Goal: Task Accomplishment & Management: Complete application form

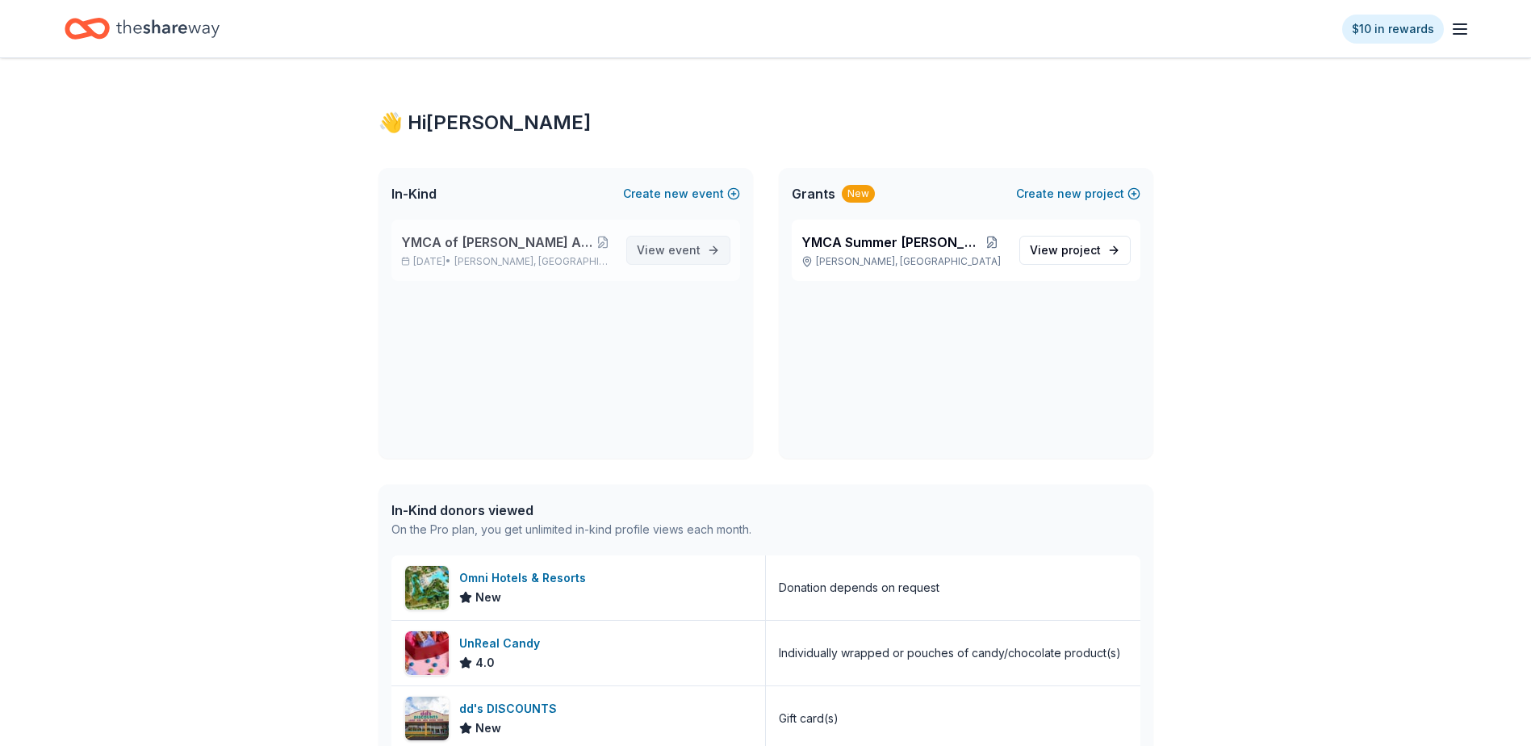
click at [699, 255] on span "event" at bounding box center [684, 250] width 32 height 14
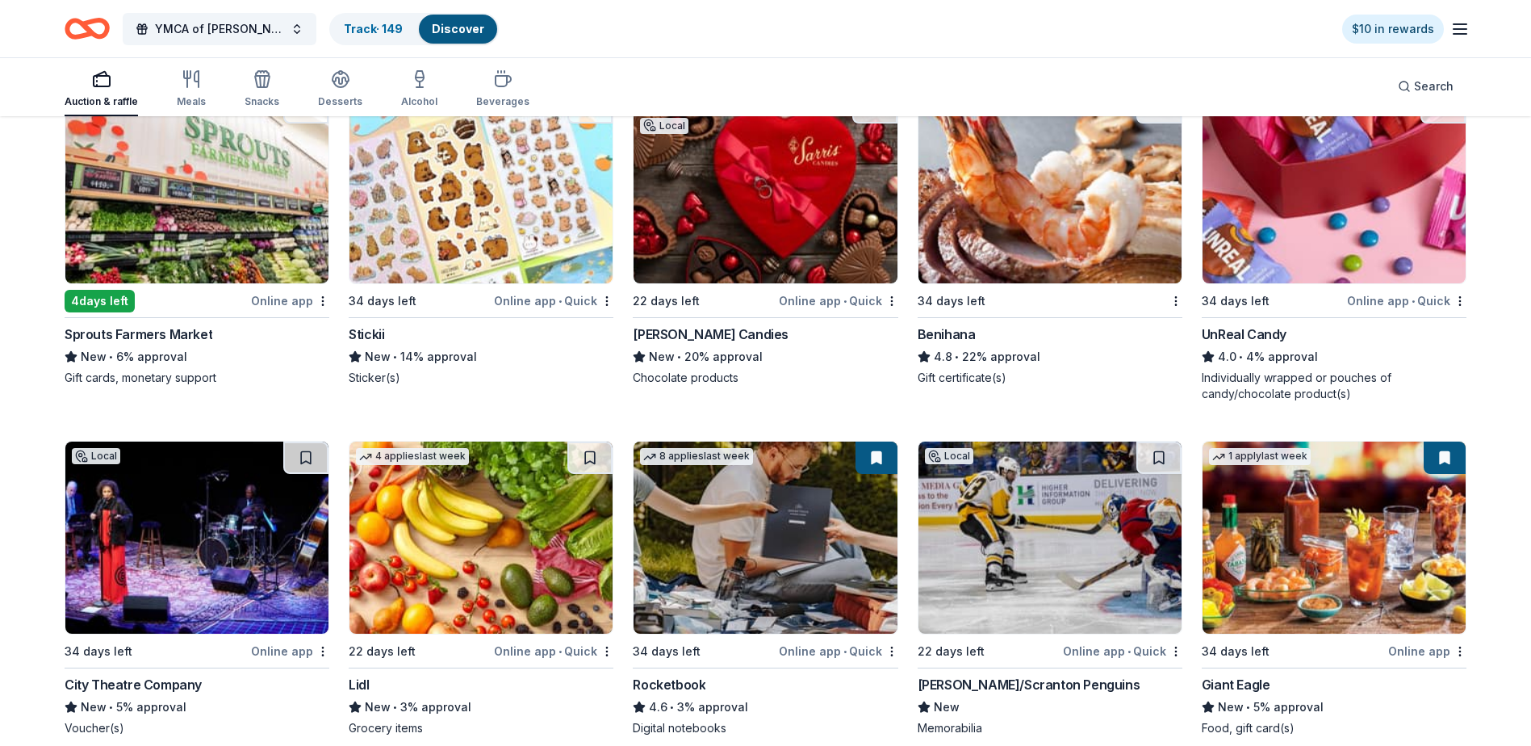
scroll to position [6333, 0]
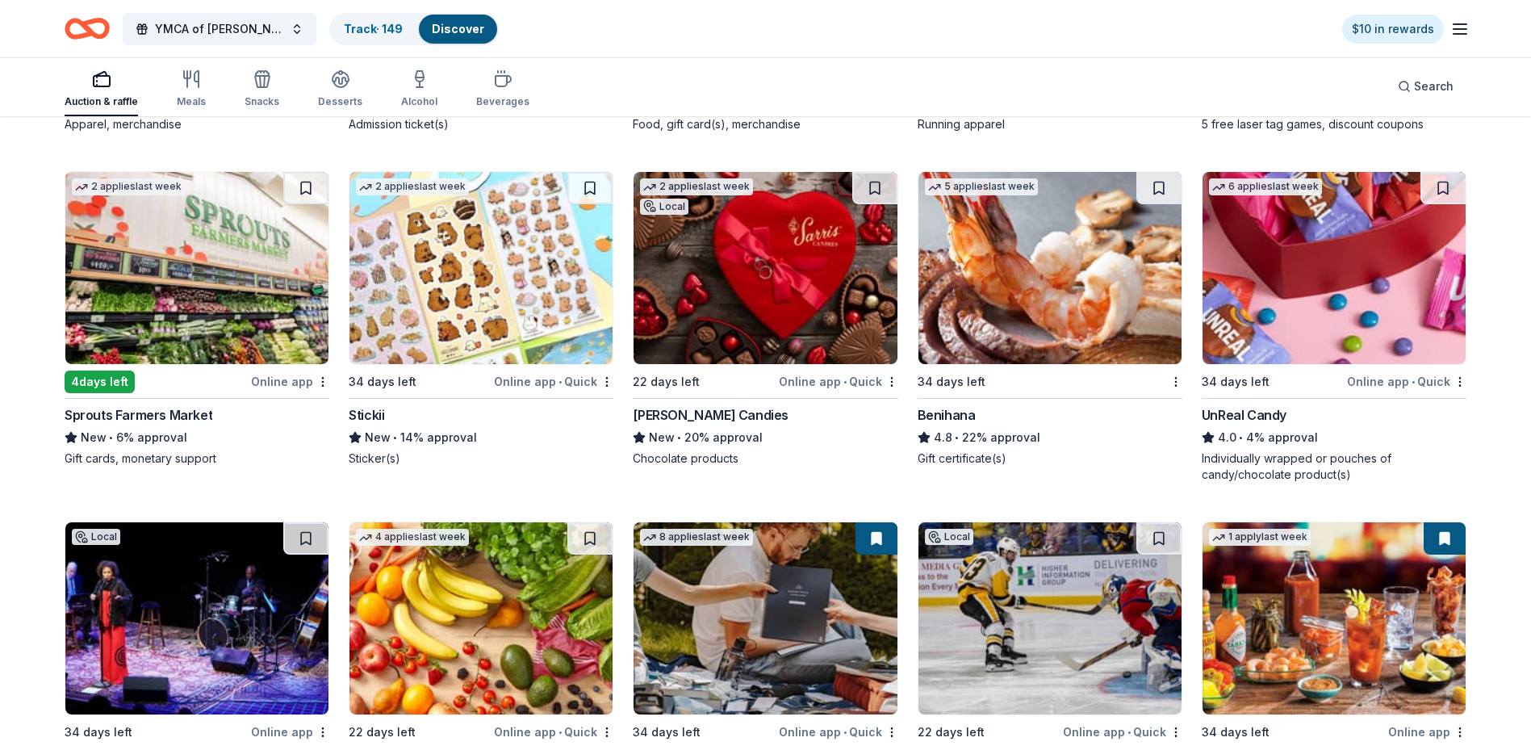
click at [477, 236] on img at bounding box center [480, 268] width 263 height 192
click at [775, 261] on img at bounding box center [764, 268] width 263 height 192
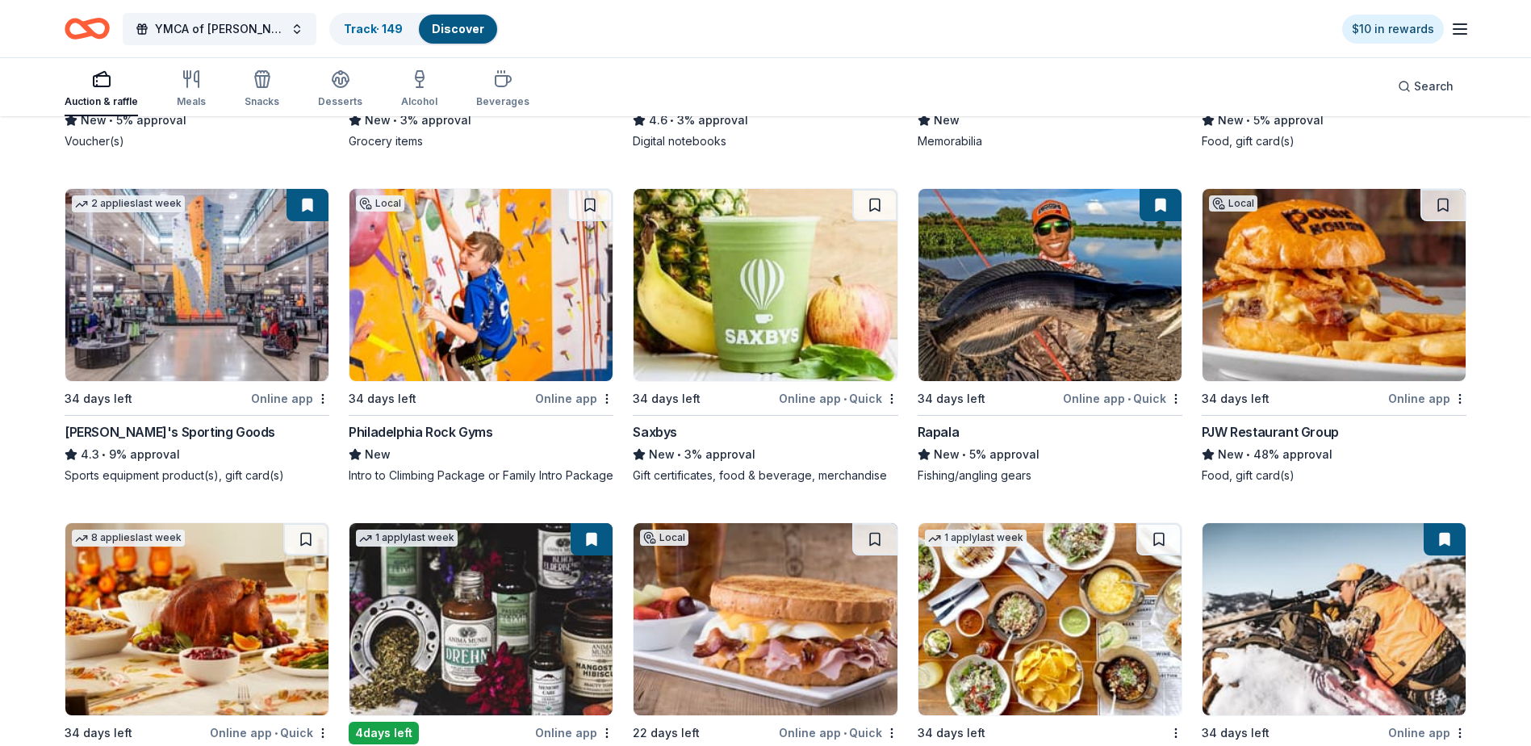
scroll to position [6991, 0]
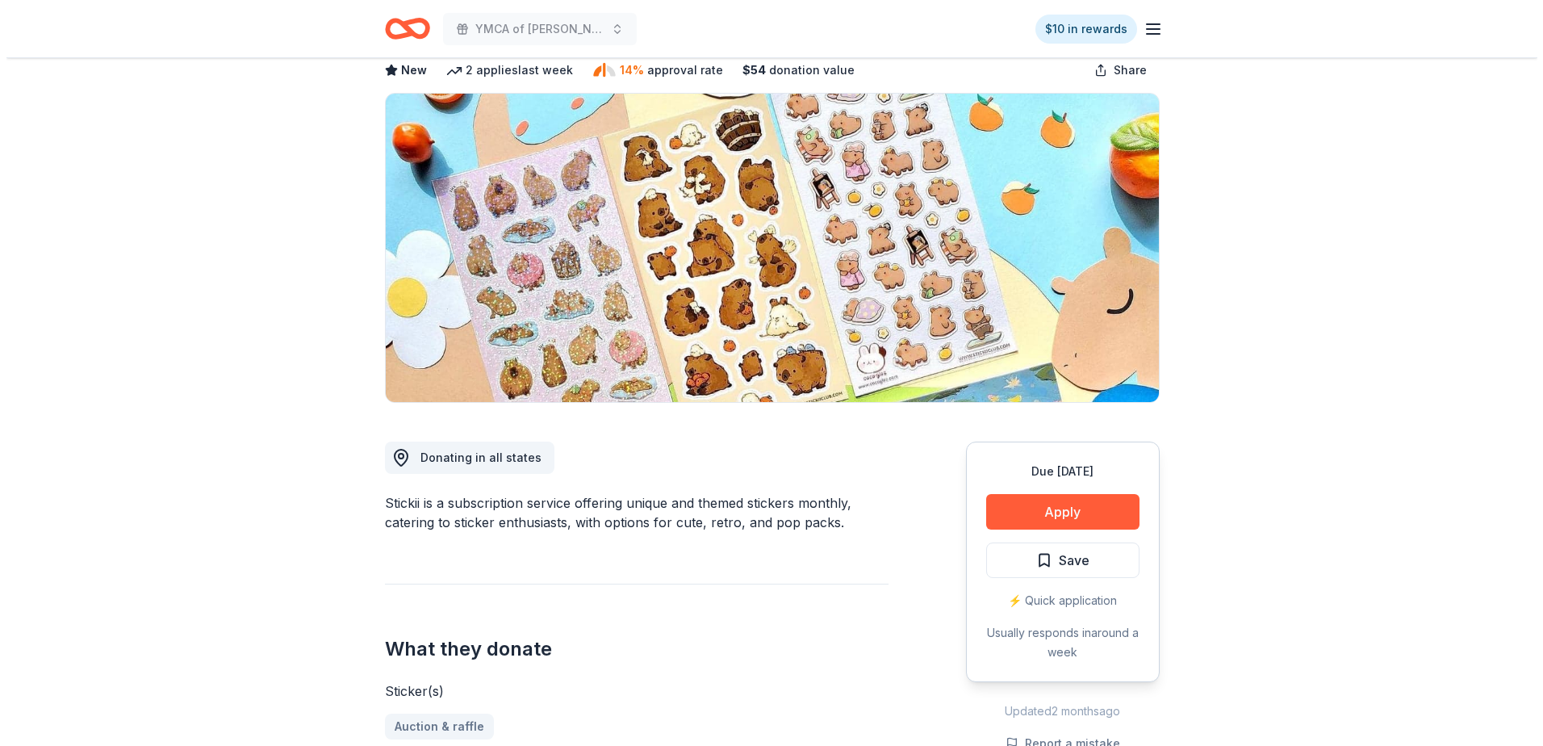
scroll to position [161, 0]
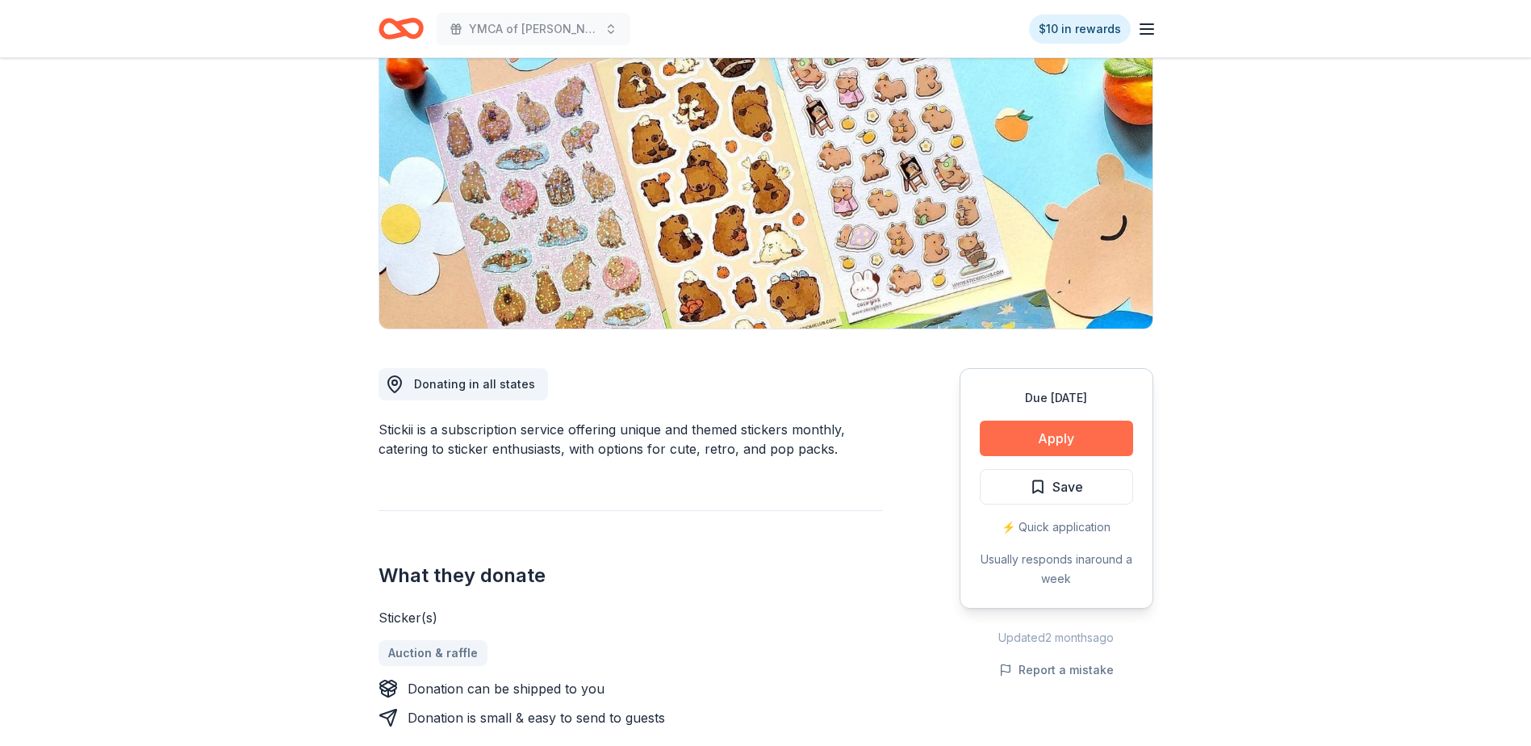
click at [1081, 438] on button "Apply" at bounding box center [1056, 438] width 153 height 36
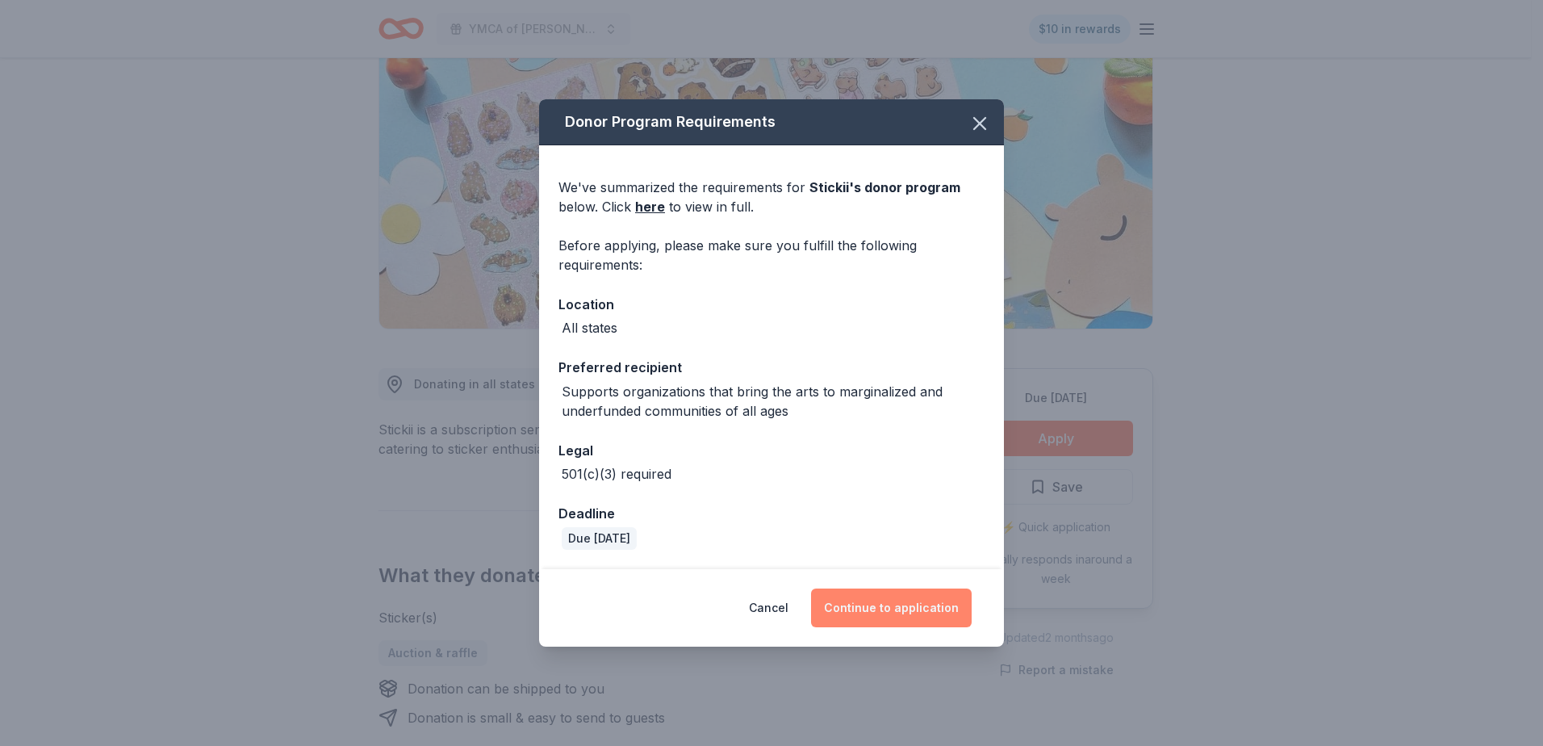
click at [886, 614] on button "Continue to application" at bounding box center [891, 607] width 161 height 39
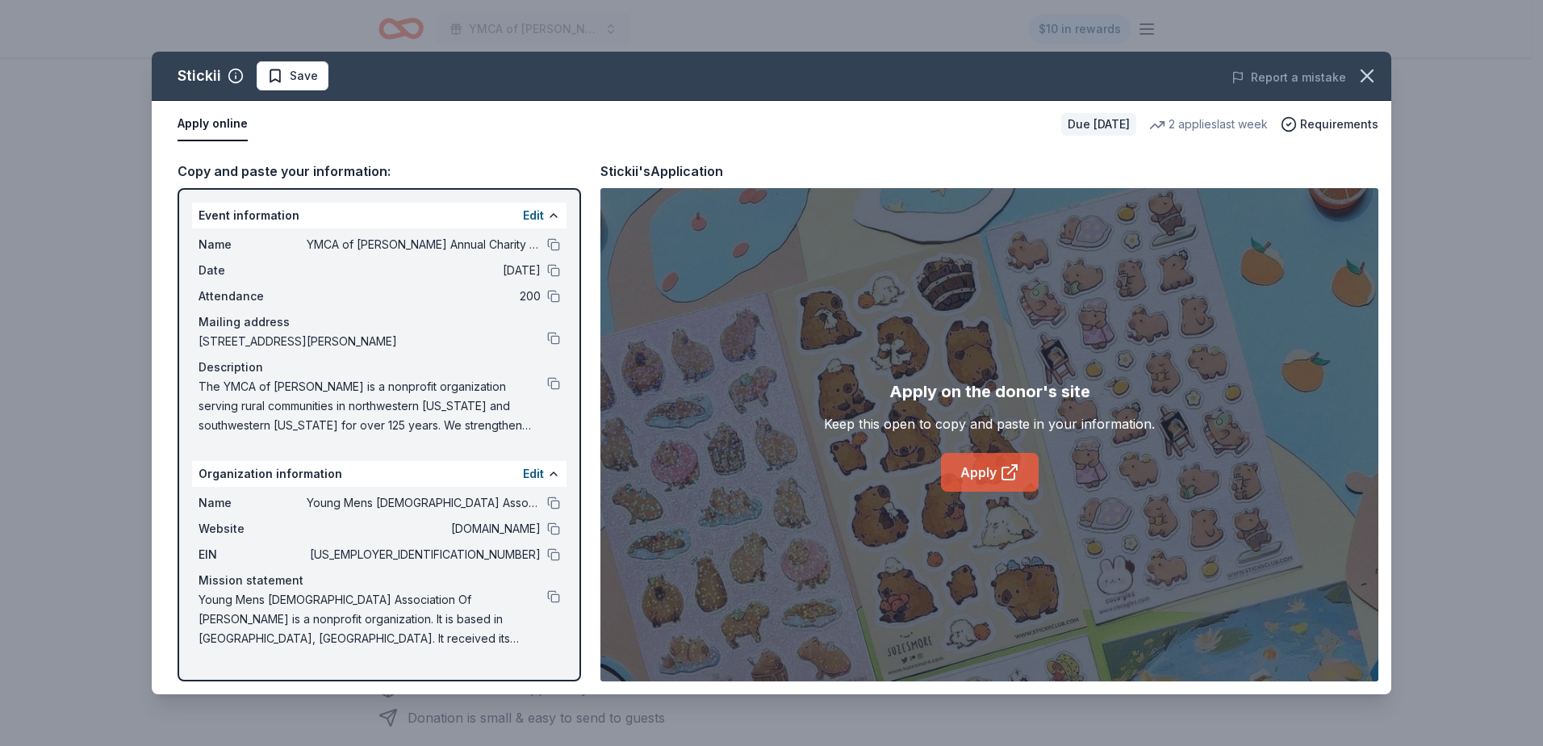
click at [993, 468] on link "Apply" at bounding box center [990, 472] width 98 height 39
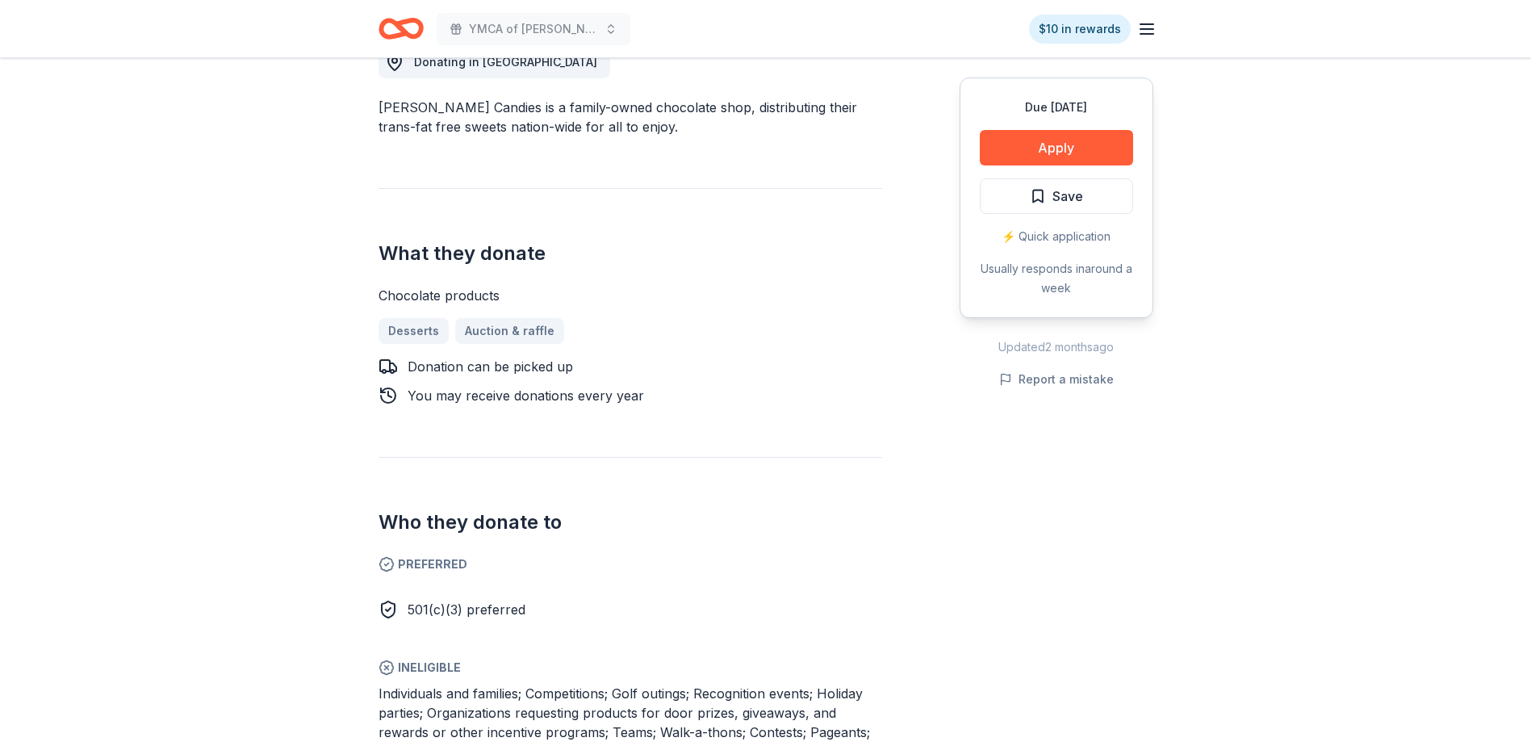
scroll to position [484, 0]
